Goal: Task Accomplishment & Management: Use online tool/utility

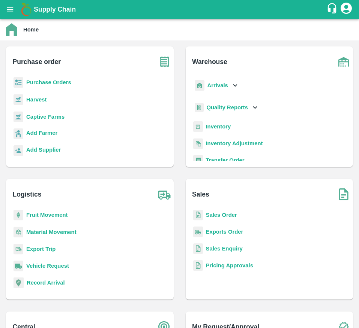
click at [55, 80] on b "Purchase Orders" at bounding box center [48, 82] width 45 height 6
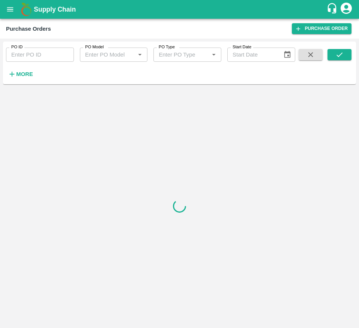
click at [13, 72] on icon "button" at bounding box center [12, 74] width 8 height 8
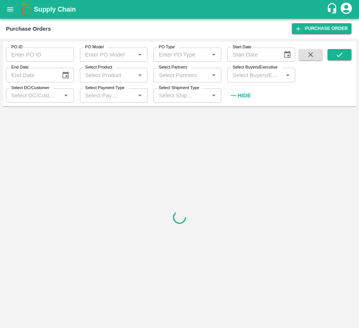
click at [251, 66] on label "Select Buyers/Executive" at bounding box center [254, 67] width 45 height 6
click at [251, 70] on input "Select Buyers/Executive" at bounding box center [254, 75] width 51 height 10
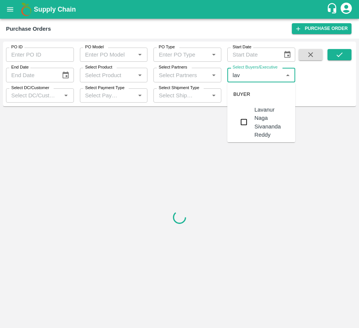
type input "lava"
click at [262, 128] on div "Lavanur Naga Sivananda Reddy" at bounding box center [271, 122] width 35 height 33
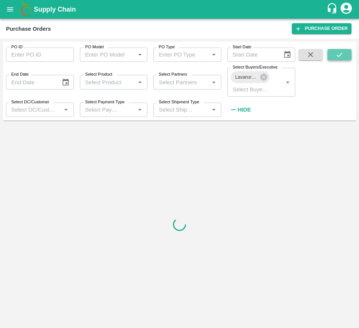
click at [341, 57] on icon "submit" at bounding box center [339, 55] width 8 height 8
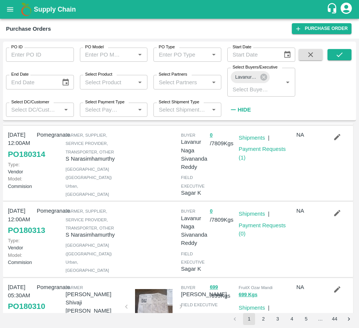
scroll to position [389, 0]
click at [339, 51] on icon "submit" at bounding box center [339, 55] width 8 height 8
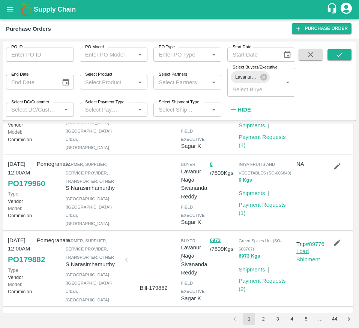
scroll to position [360, 0]
